Goal: Navigation & Orientation: Find specific page/section

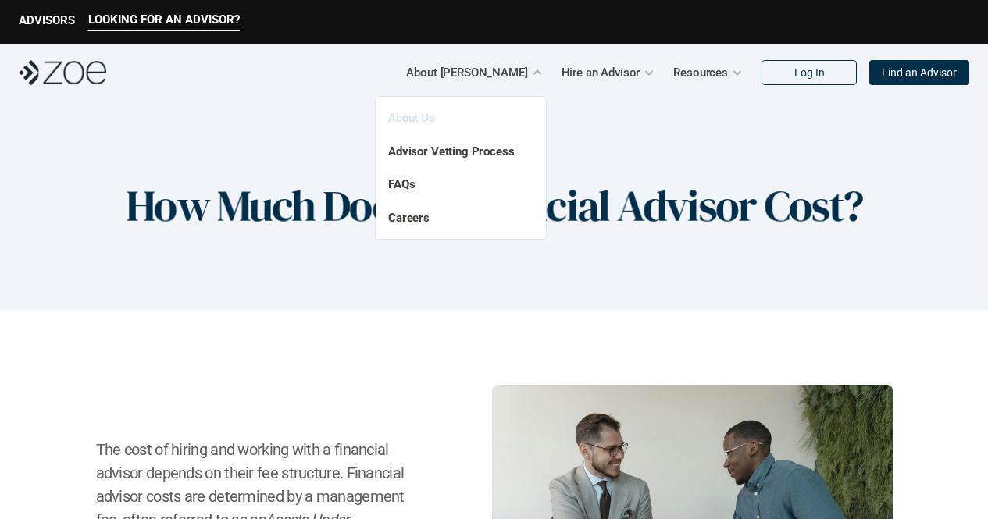
click at [415, 114] on link "About Us" at bounding box center [411, 118] width 47 height 14
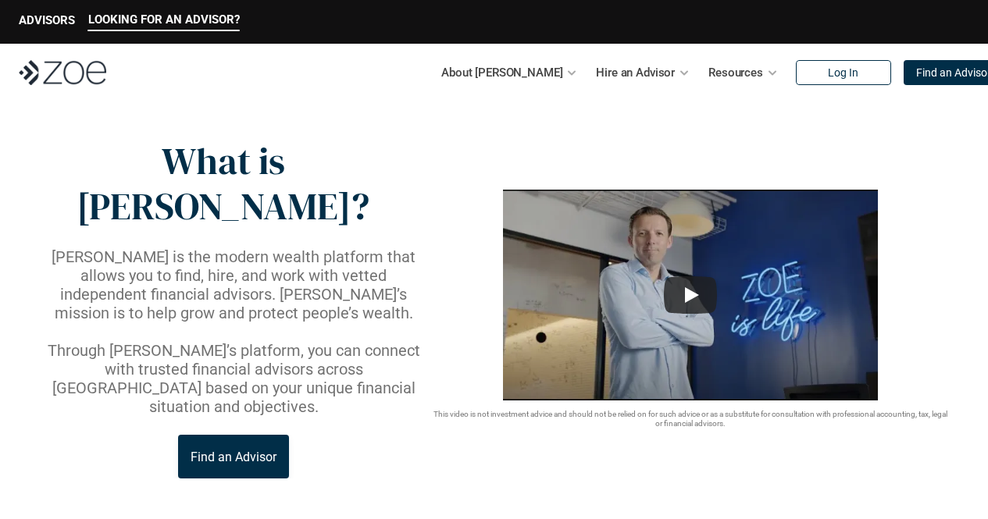
click at [234, 450] on p "Find an Advisor" at bounding box center [234, 457] width 86 height 15
click at [924, 74] on p "Find an Advisor" at bounding box center [953, 72] width 75 height 13
click at [41, 11] on div "LOOKING FOR AN ADVISOR? ADVISORS" at bounding box center [494, 22] width 988 height 44
click at [41, 16] on p "ADVISORS" at bounding box center [47, 20] width 56 height 14
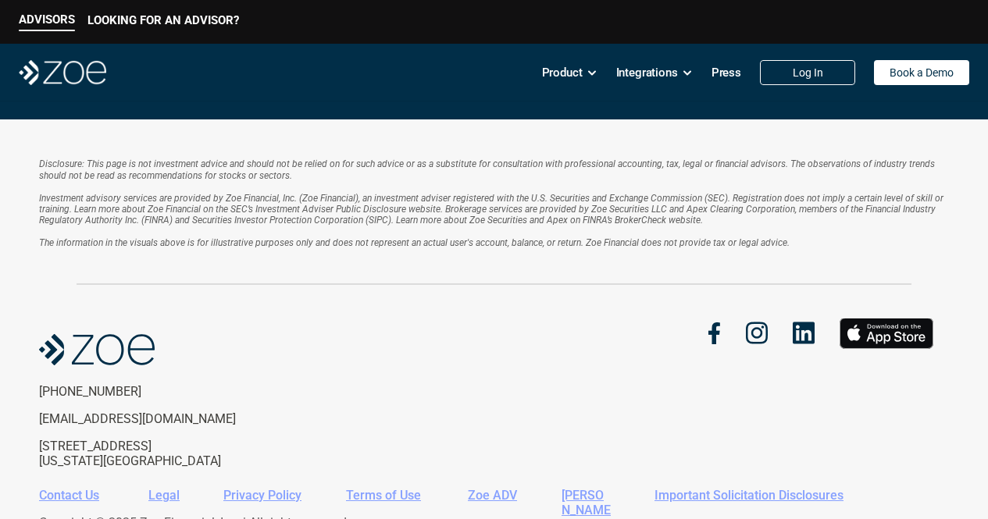
scroll to position [2803, 0]
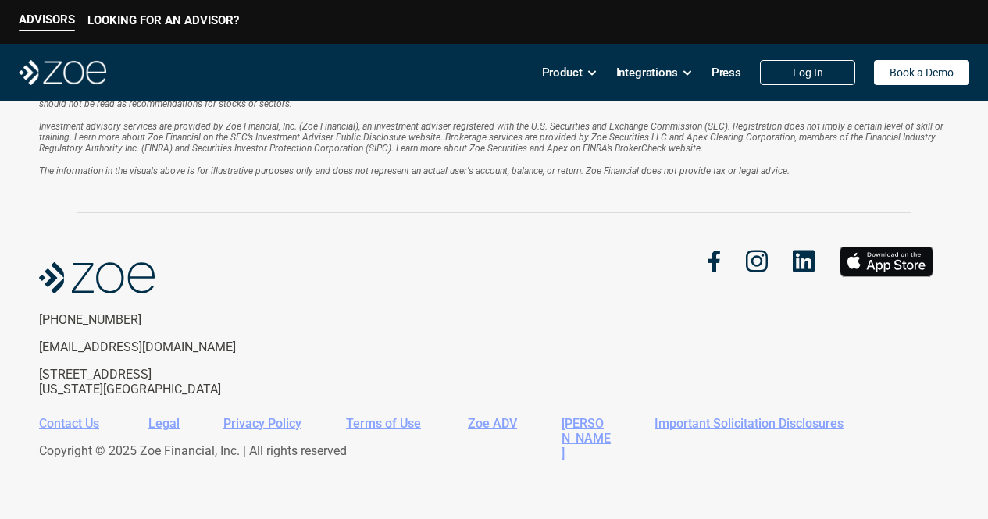
click at [490, 416] on link "Zoe ADV" at bounding box center [492, 423] width 49 height 15
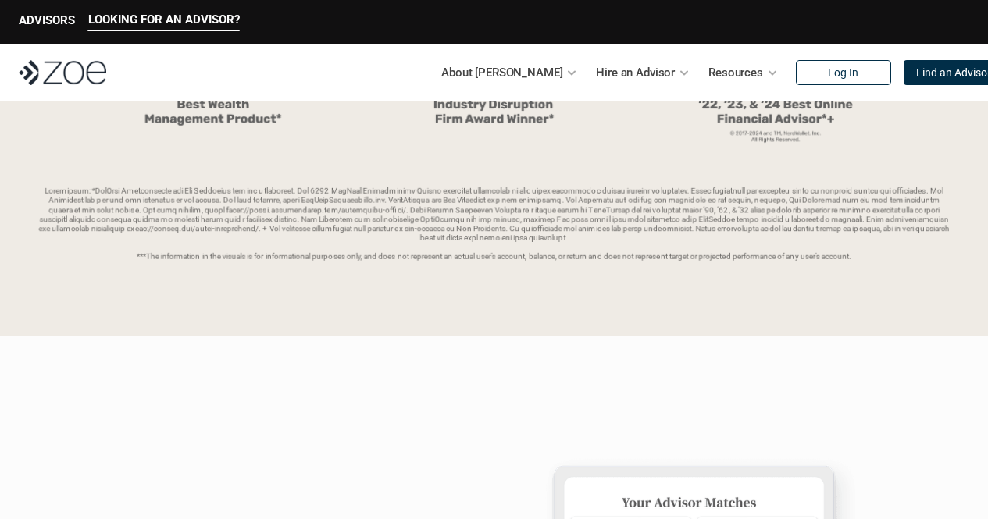
scroll to position [250, 0]
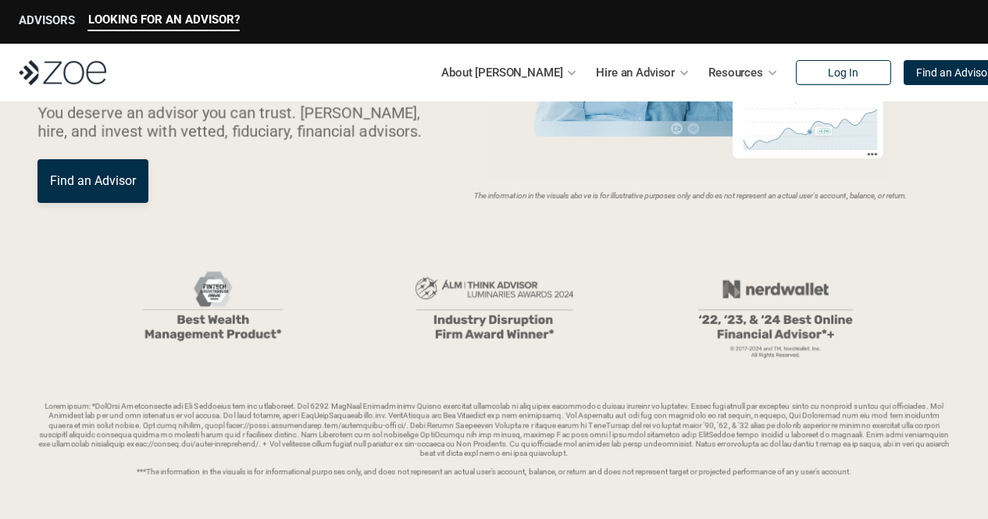
click at [30, 14] on p "ADVISORS" at bounding box center [47, 20] width 56 height 14
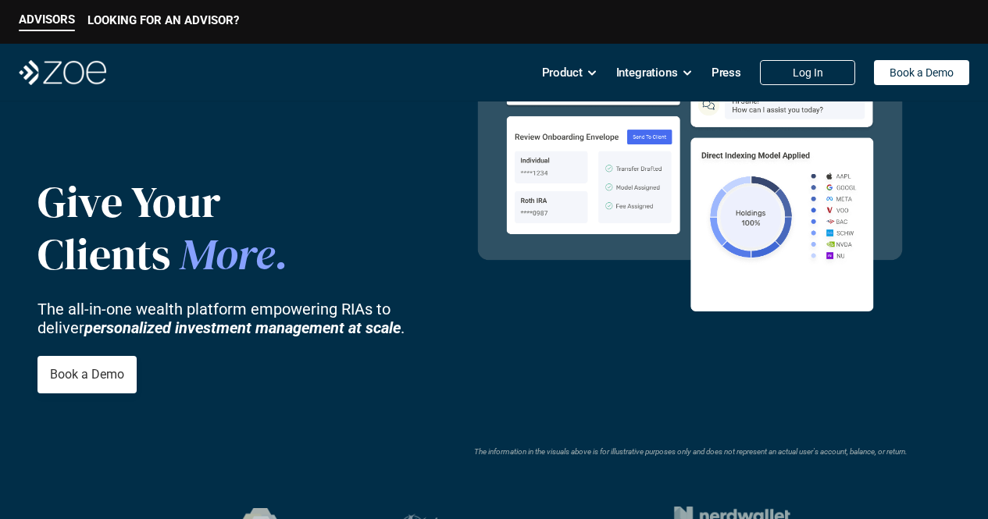
scroll to position [27, 0]
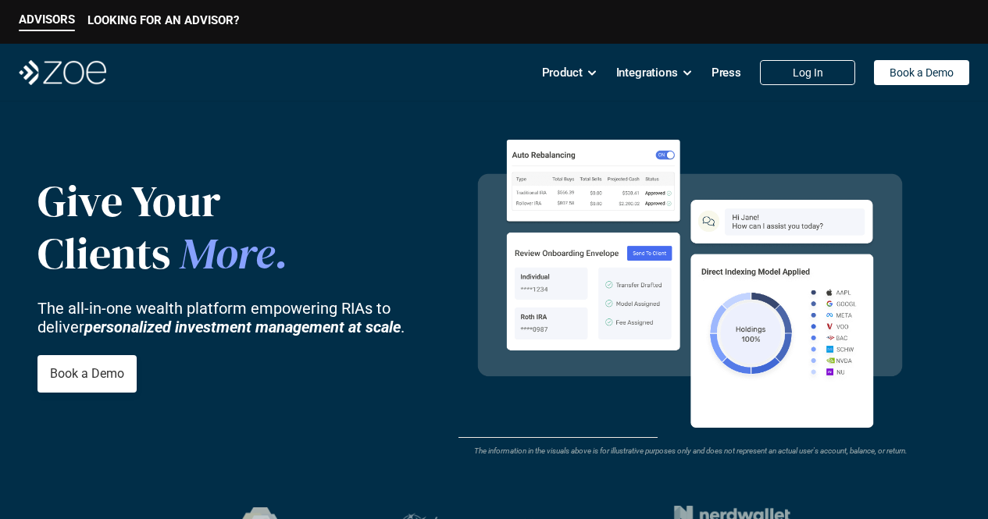
drag, startPoint x: 356, startPoint y: 106, endPoint x: 346, endPoint y: 61, distance: 46.4
click at [346, 61] on nav "Product Integrations Press Log In Book a Demo" at bounding box center [494, 73] width 988 height 58
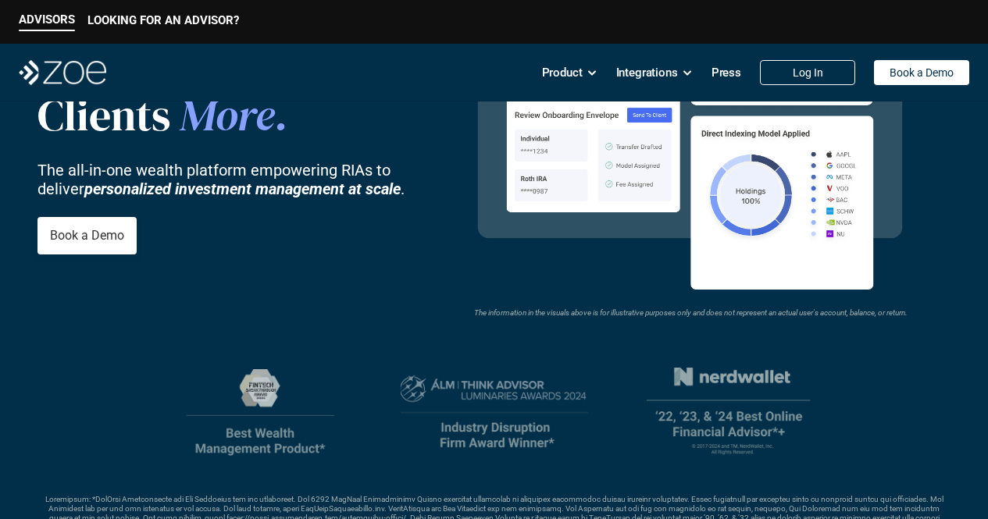
scroll to position [0, 0]
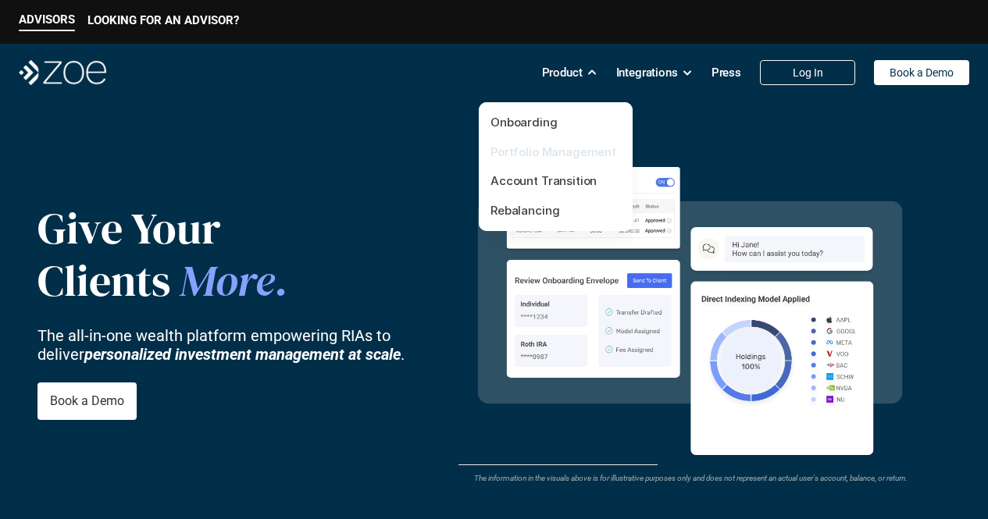
click at [538, 158] on link "Portfolio Management" at bounding box center [554, 152] width 126 height 15
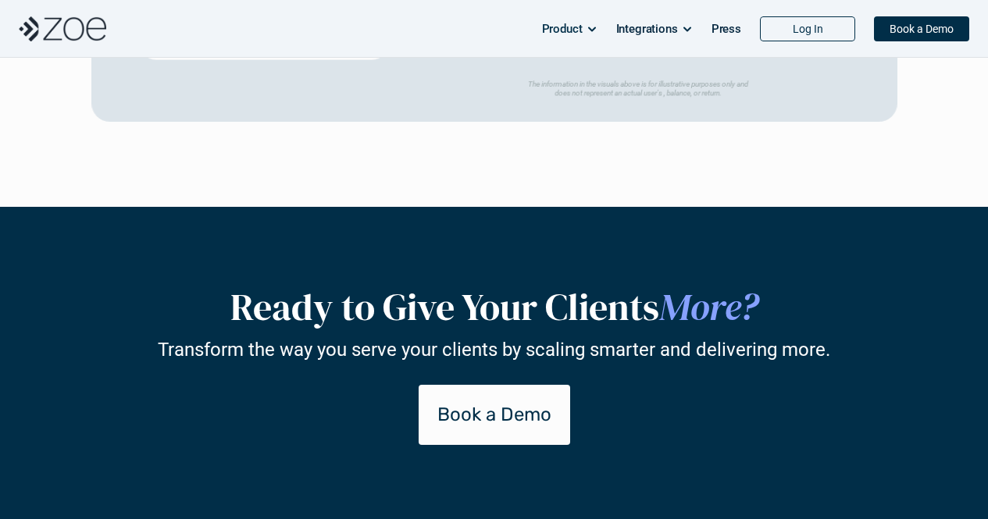
scroll to position [3038, 0]
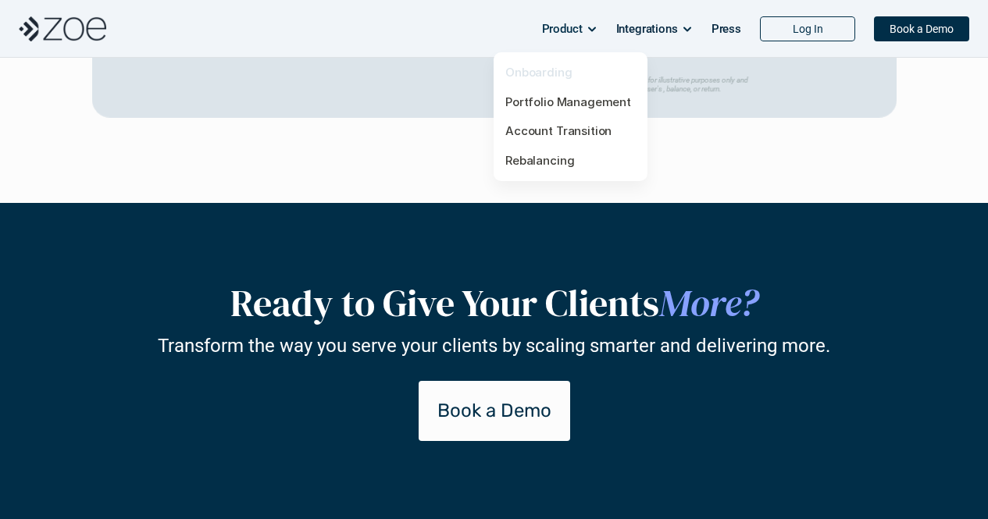
click at [548, 66] on link "Onboarding" at bounding box center [538, 72] width 67 height 15
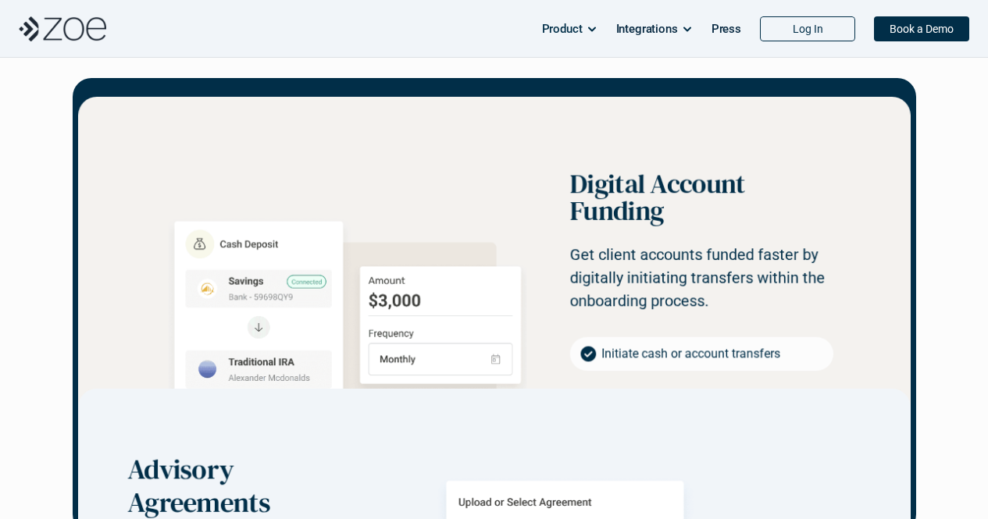
scroll to position [1327, 0]
